Goal: Find specific page/section: Find specific page/section

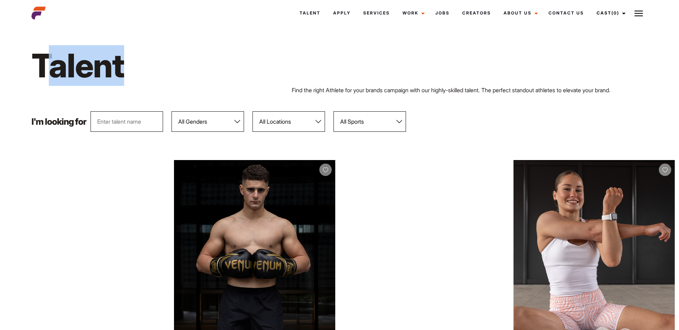
drag, startPoint x: 163, startPoint y: 74, endPoint x: 63, endPoint y: 75, distance: 100.1
click at [58, 74] on h1 "Talent" at bounding box center [209, 65] width 356 height 41
click at [484, 17] on link "Creators" at bounding box center [476, 13] width 41 height 19
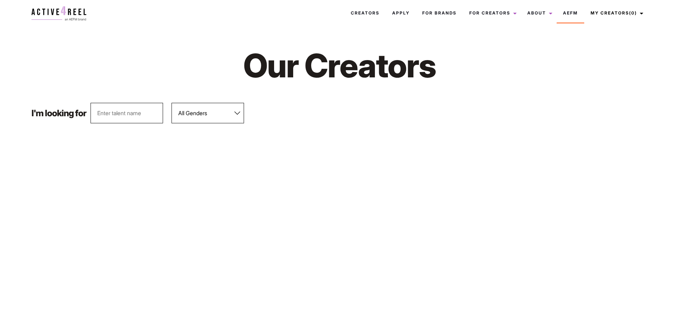
click at [220, 102] on div "Our Creators" at bounding box center [339, 65] width 625 height 75
click at [218, 109] on select "All Genders Female Male" at bounding box center [208, 113] width 73 height 21
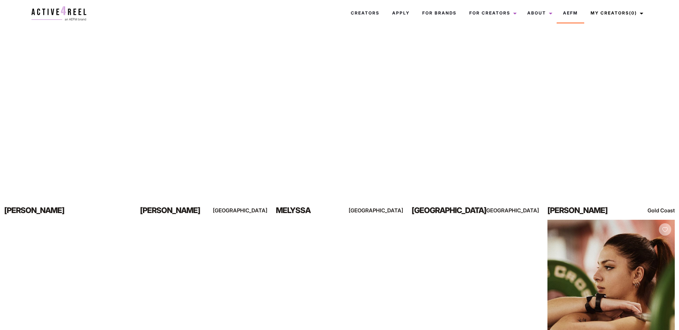
scroll to position [552, 0]
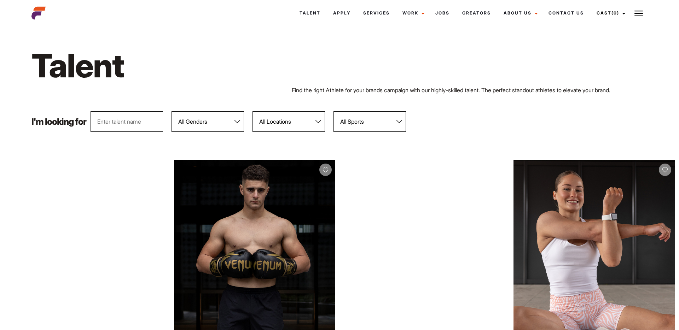
click at [299, 123] on select "All Locations [GEOGRAPHIC_DATA] [GEOGRAPHIC_DATA] [GEOGRAPHIC_DATA] [GEOGRAPHIC…" at bounding box center [289, 121] width 73 height 21
select select "113"
click at [253, 111] on select "All Locations [GEOGRAPHIC_DATA] [GEOGRAPHIC_DATA] [GEOGRAPHIC_DATA] [GEOGRAPHIC…" at bounding box center [289, 121] width 73 height 21
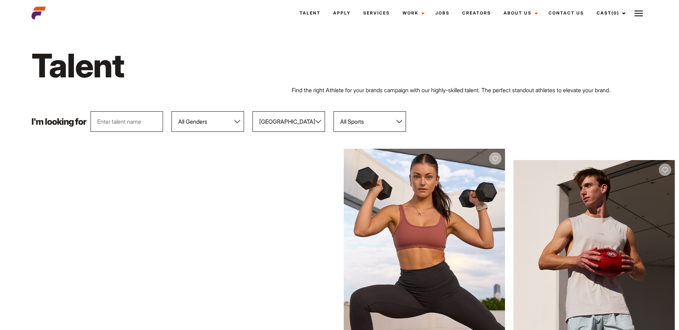
click at [266, 73] on h1 "Talent" at bounding box center [209, 65] width 356 height 41
click at [478, 18] on link "Creators" at bounding box center [476, 13] width 41 height 19
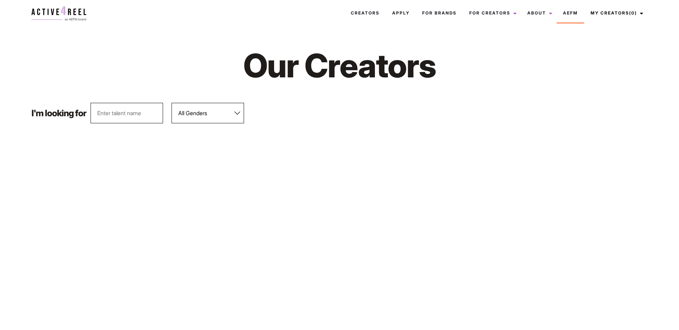
scroll to position [6, 0]
